Goal: Task Accomplishment & Management: Complete application form

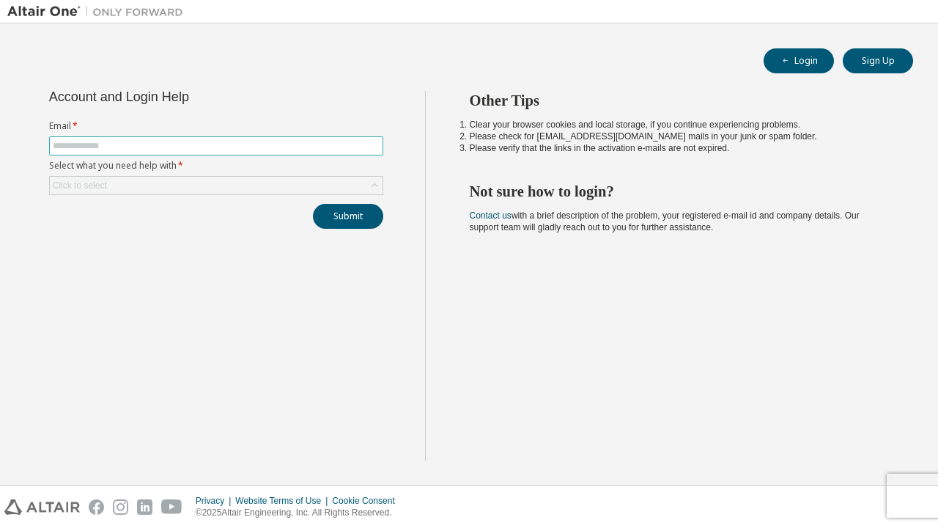
click at [240, 141] on input "text" at bounding box center [216, 146] width 327 height 12
type input "*"
type input "**********"
click at [236, 183] on div "Click to select" at bounding box center [216, 186] width 333 height 18
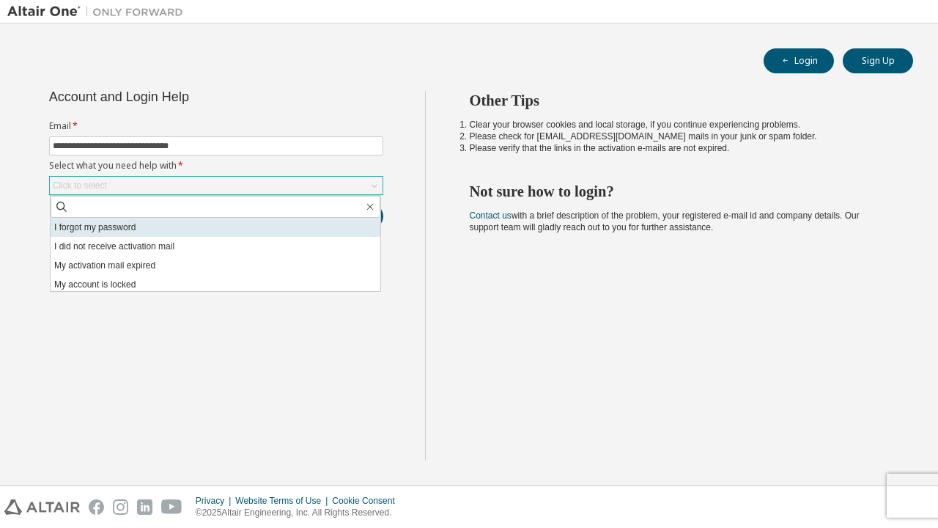
click at [231, 220] on li "I forgot my password" at bounding box center [216, 227] width 330 height 19
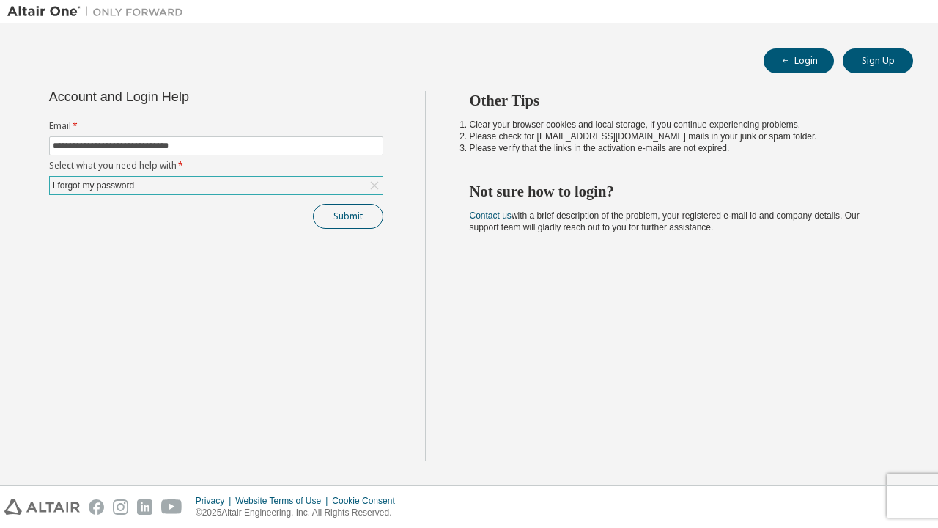
click at [333, 216] on button "Submit" at bounding box center [348, 216] width 70 height 25
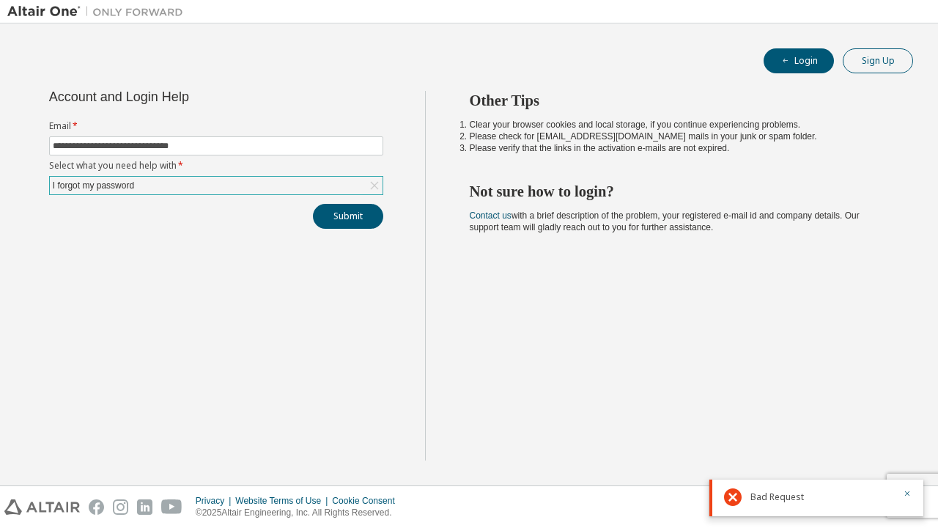
click at [878, 55] on button "Sign Up" at bounding box center [878, 60] width 70 height 25
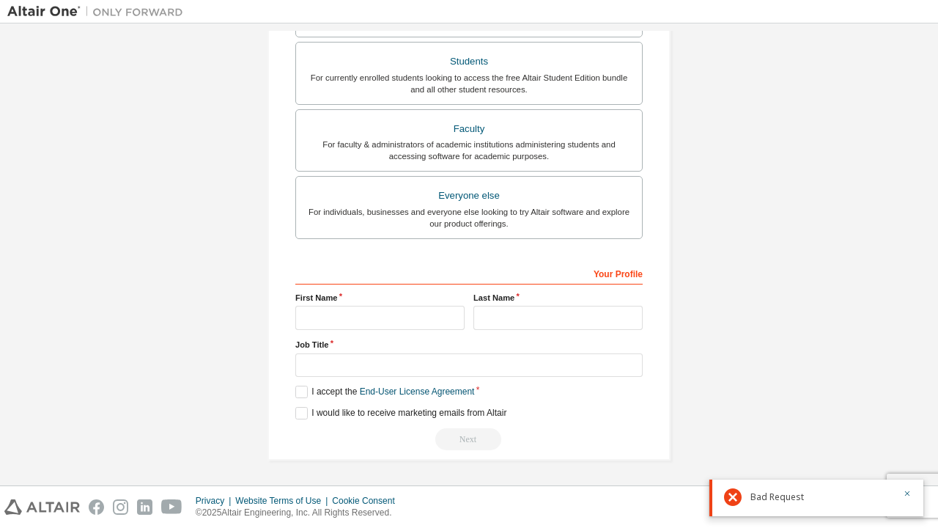
scroll to position [333, 0]
type input "*******"
type input "*"
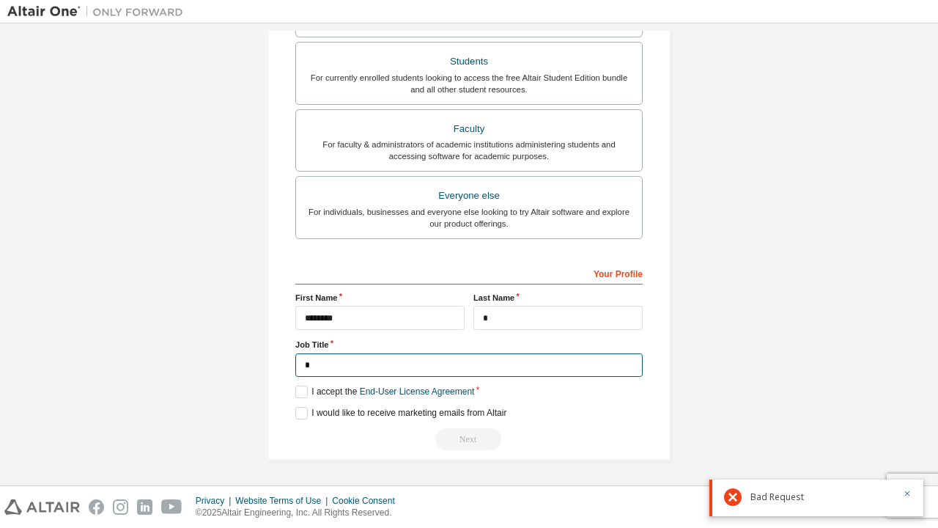
scroll to position [328, 0]
type input "******"
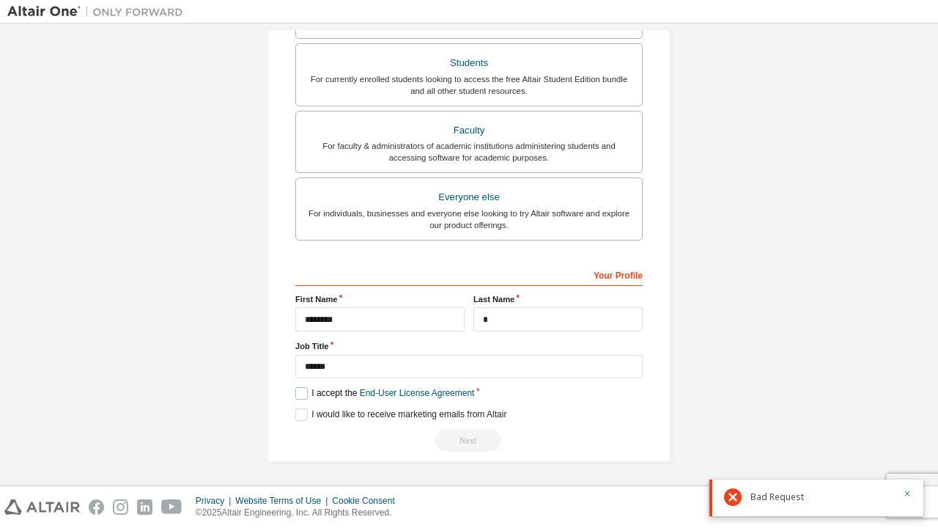
click at [297, 392] on label "I accept the End-User License Agreement" at bounding box center [384, 393] width 179 height 12
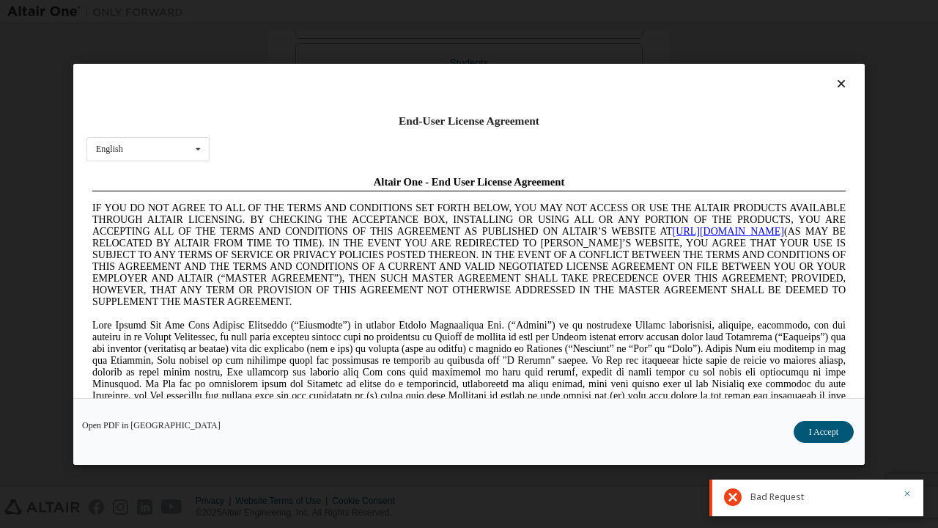
scroll to position [0, 0]
click at [815, 436] on button "I Accept" at bounding box center [824, 432] width 60 height 22
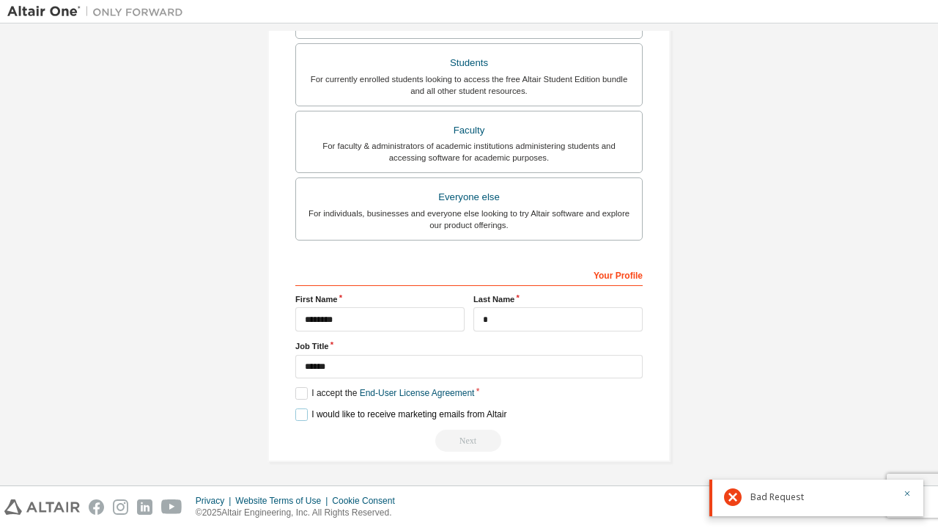
click at [298, 416] on label "I would like to receive marketing emails from Altair" at bounding box center [400, 414] width 211 height 12
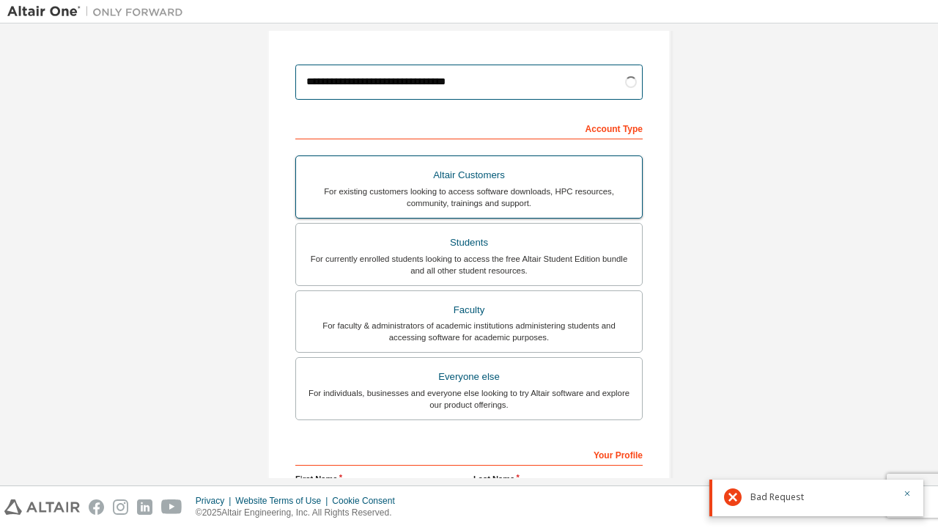
scroll to position [162, 0]
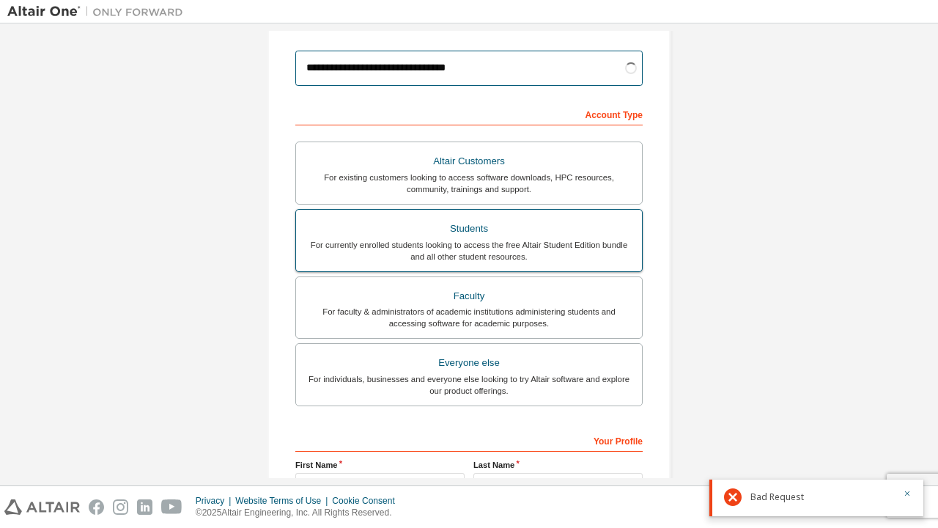
type input "**********"
click at [483, 242] on div "For currently enrolled students looking to access the free Altair Student Editi…" at bounding box center [469, 250] width 328 height 23
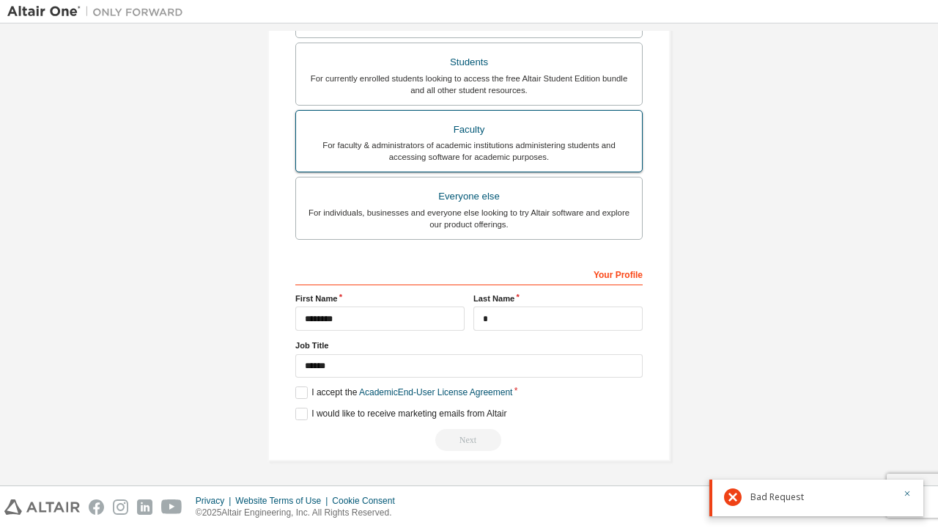
scroll to position [328, 0]
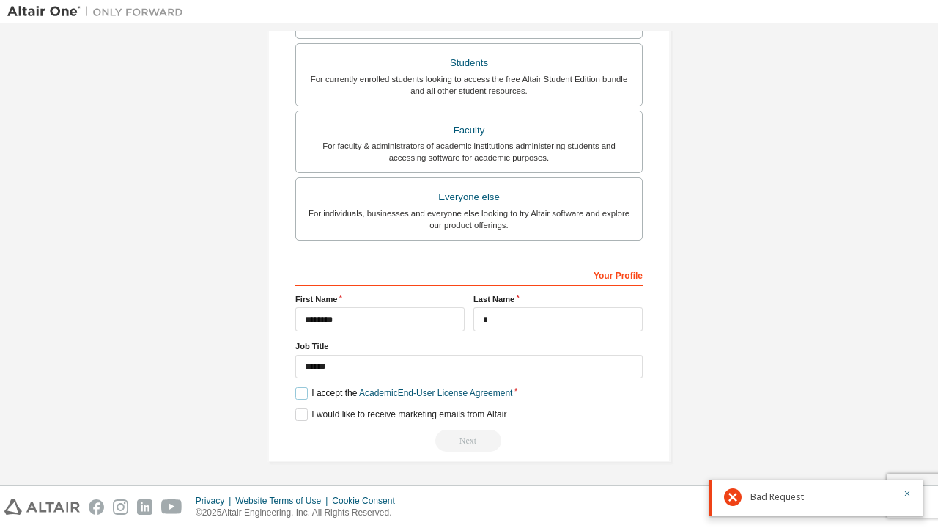
click at [298, 390] on label "I accept the Academic End-User License Agreement" at bounding box center [403, 393] width 217 height 12
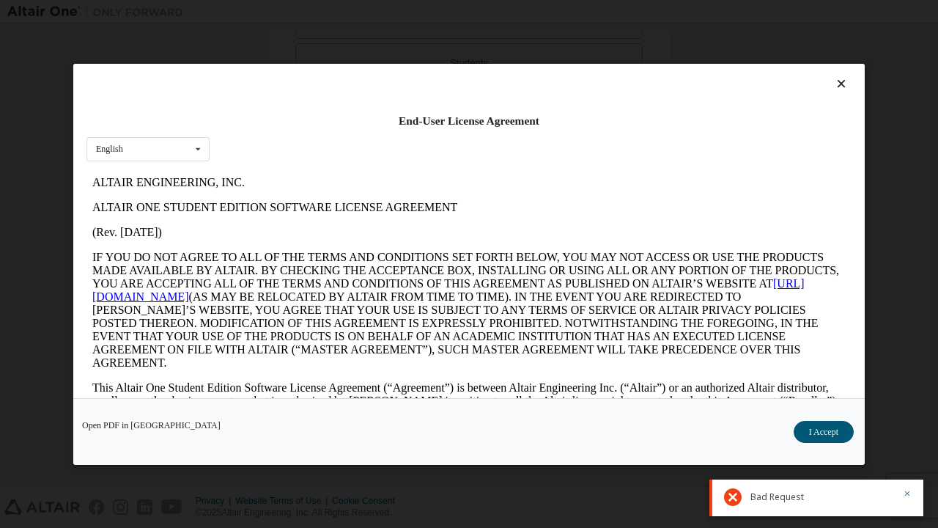
scroll to position [0, 0]
click at [818, 427] on button "I Accept" at bounding box center [824, 432] width 60 height 22
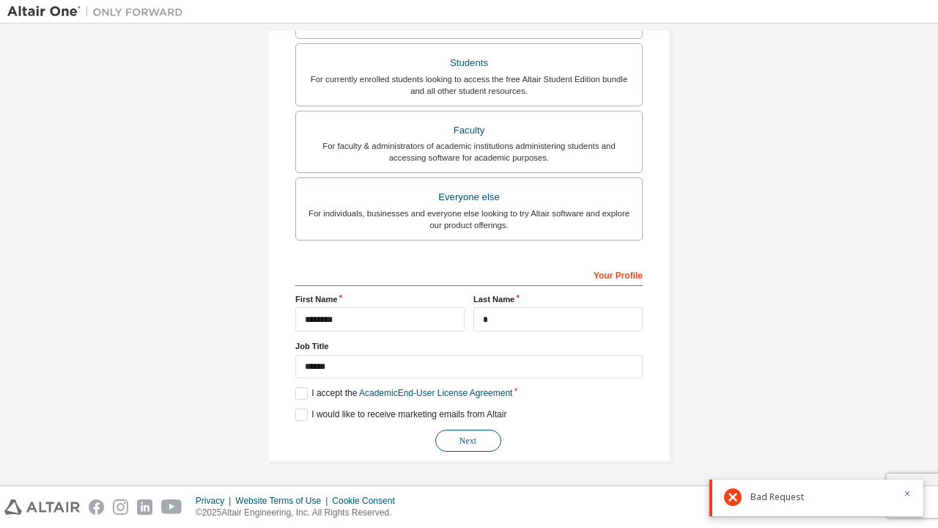
click at [443, 431] on button "Next" at bounding box center [468, 440] width 66 height 22
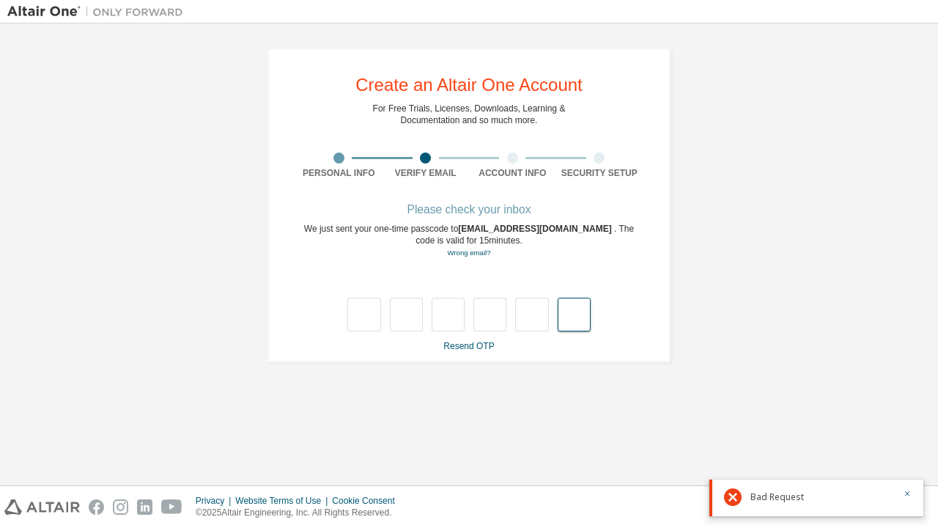
paste input "*"
type input "*"
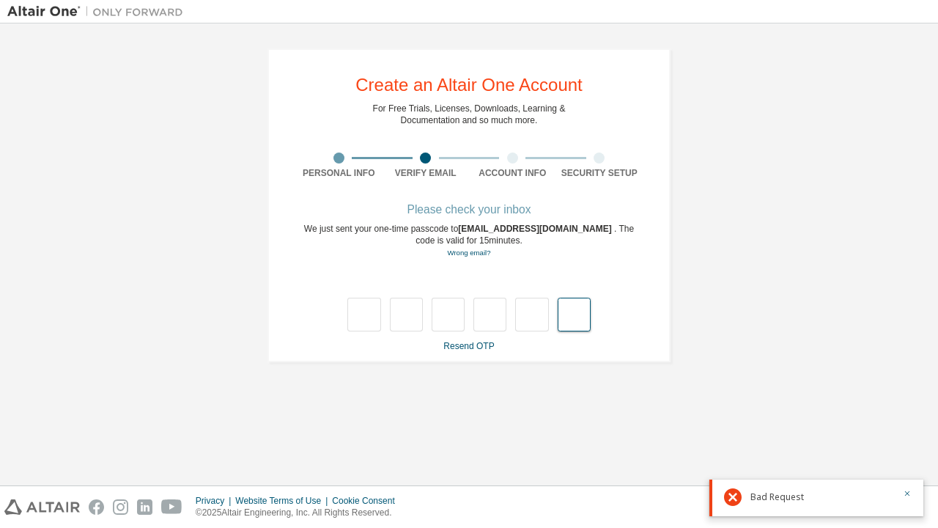
type input "*"
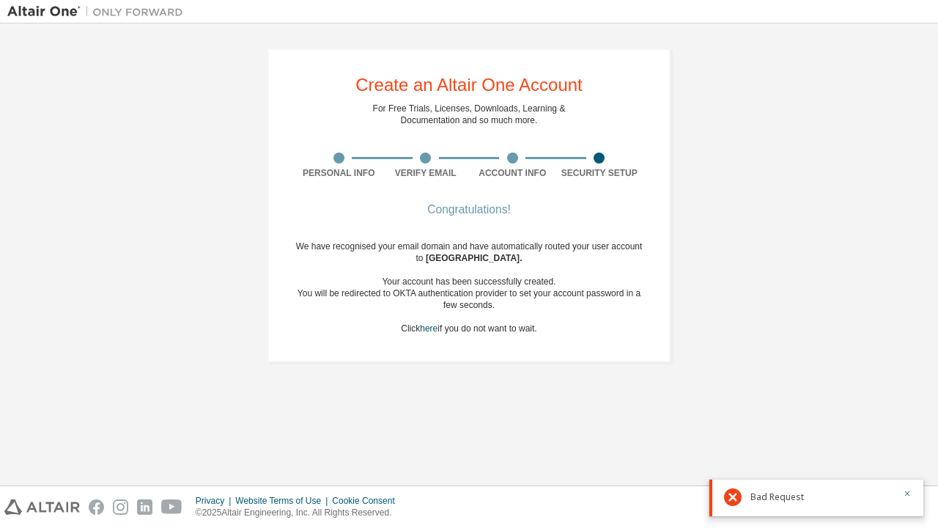
click at [461, 336] on div "Congratulations! We have recognised your email domain and have automatically ro…" at bounding box center [468, 278] width 347 height 147
click at [461, 333] on div "We have recognised your email domain and have automatically routed your user ac…" at bounding box center [468, 287] width 347 height 94
click at [459, 206] on div "Congratulations!" at bounding box center [468, 209] width 347 height 9
